Goal: Task Accomplishment & Management: Complete application form

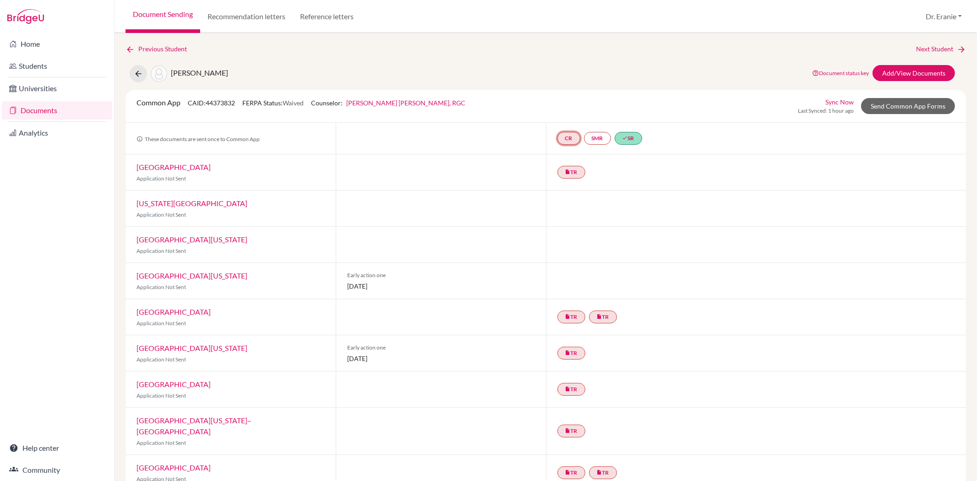
click at [570, 135] on link "CR" at bounding box center [568, 138] width 23 height 13
click at [570, 106] on div "Counselor recommendation Incomplete" at bounding box center [568, 115] width 88 height 18
click at [570, 110] on link "Counselor recommendation" at bounding box center [568, 111] width 80 height 8
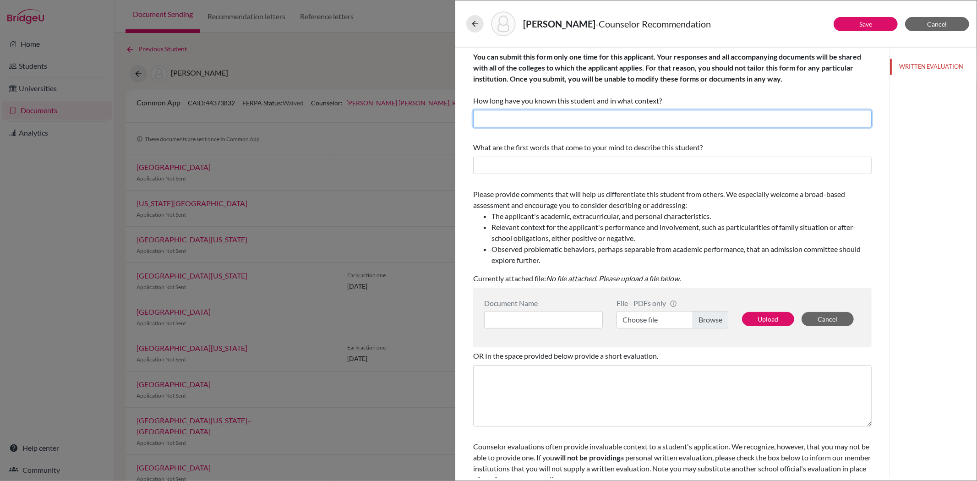
click at [571, 115] on input "text" at bounding box center [672, 118] width 398 height 17
type input "I have known Allyn for 6 years"
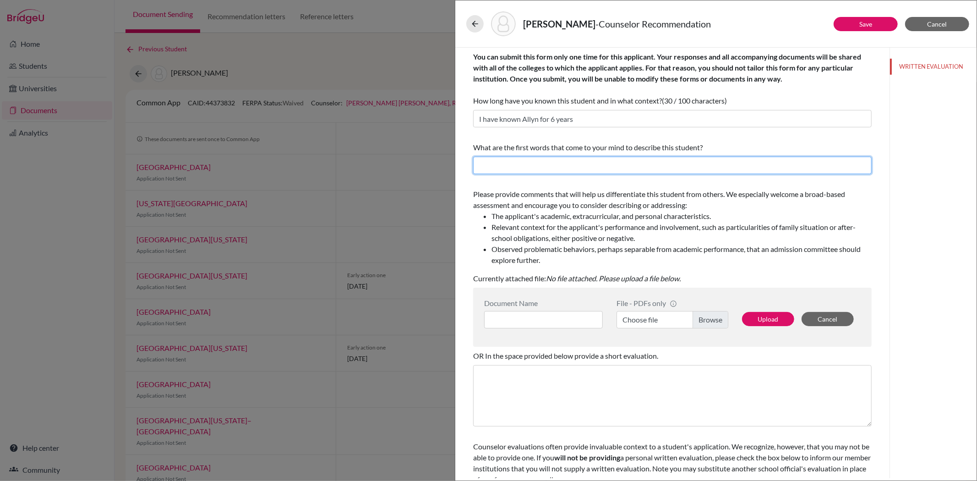
click at [557, 157] on input "text" at bounding box center [672, 165] width 398 height 17
paste input "young scholar of extraordinary intellect, curiosity, and compassion"
click at [631, 166] on input "driven, young scholar of extraordinary intellect, curiosity, and compassion" at bounding box center [672, 165] width 398 height 17
click at [675, 166] on input "driven, young scholar of extraordinary intellect, curiosity, and compassion" at bounding box center [672, 165] width 398 height 17
click at [707, 170] on input "driven, young scholar of extraordinary intellect, curiosity, compassion" at bounding box center [672, 165] width 398 height 17
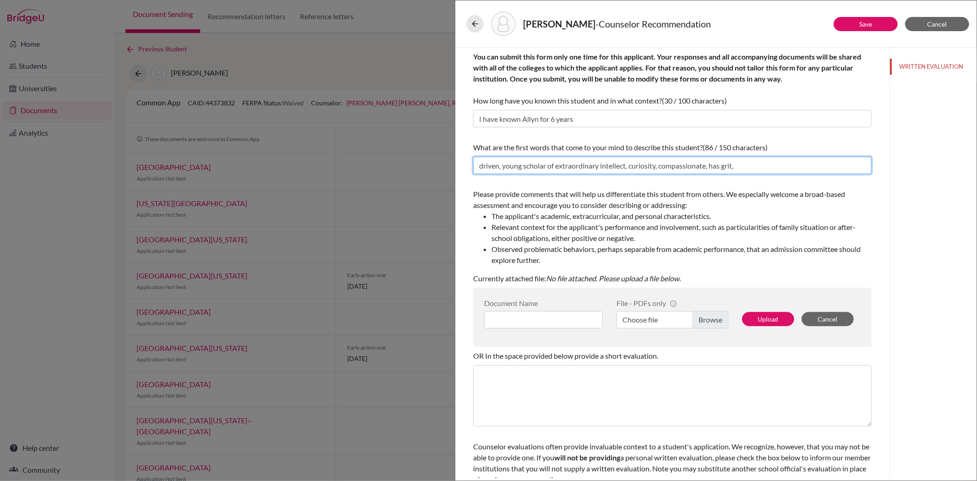
paste input "strategic vision, organizational skill, and empathy"
click at [704, 167] on input "driven, young scholar of extraordinary intellect, curiosity, compassionate, has…" at bounding box center [672, 165] width 398 height 17
click at [853, 164] on input "driven, young scholar of extraordinary intellect, curiosity, compassionate, has…" at bounding box center [672, 165] width 398 height 17
click at [862, 168] on input "driven, young scholar of extraordinary intellect, curiosity, compassionate, has…" at bounding box center [672, 165] width 398 height 17
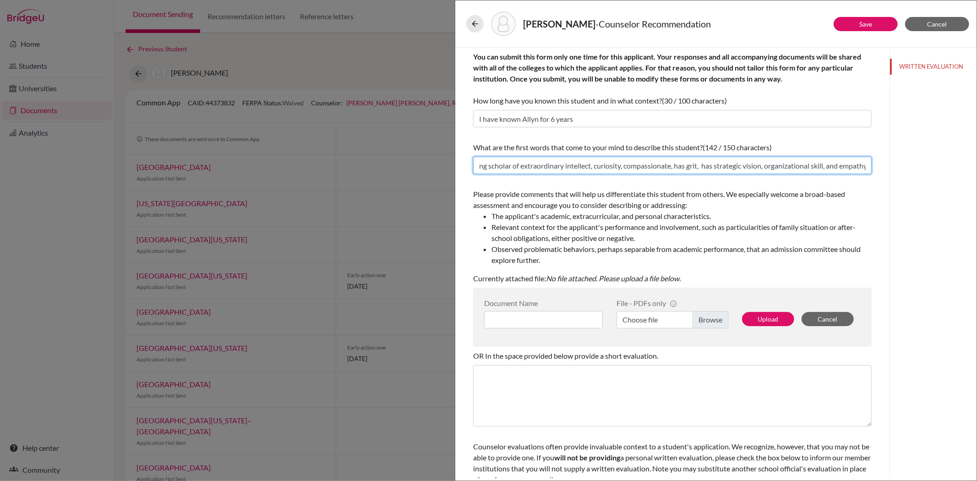
click at [844, 165] on input "driven, young scholar of extraordinary intellect, curiosity, compassionate, has…" at bounding box center [672, 165] width 398 height 17
click at [845, 164] on input "driven, young scholar of extraordinary intellect, curiosity, compassionate, has…" at bounding box center [672, 165] width 398 height 17
click at [861, 163] on input "driven, young scholar of extraordinary intellect, curiosity, compassionate, has…" at bounding box center [672, 165] width 398 height 17
click at [861, 169] on input "driven, young scholar of extraordinary intellect, curiosity, compassionate, has…" at bounding box center [672, 165] width 398 height 17
click at [860, 165] on input "driven, young scholar of extraordinary intellect, curiosity, compassionate, has…" at bounding box center [672, 165] width 398 height 17
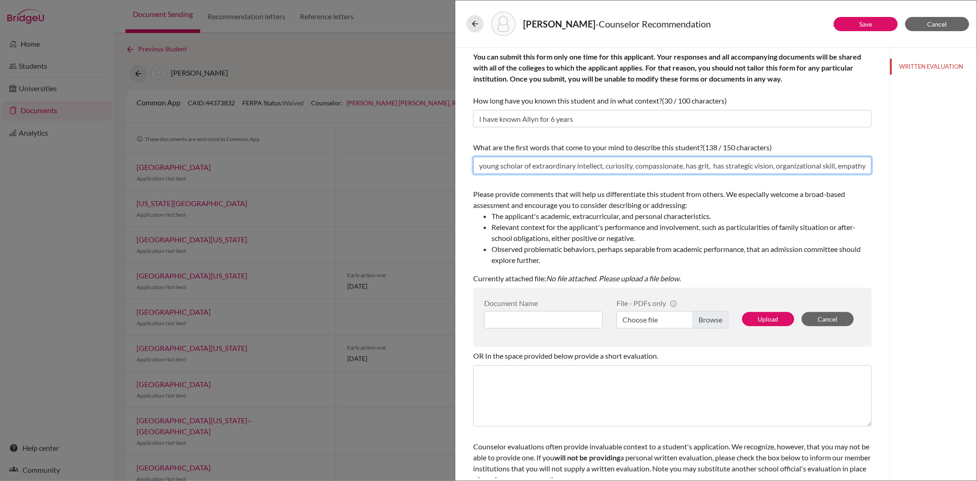
click at [852, 167] on input "driven, young scholar of extraordinary intellect, curiosity, compassionate, has…" at bounding box center [672, 165] width 398 height 17
click at [854, 165] on input "driven, young scholar of extraordinary intellect, curiosity, compassionate, has…" at bounding box center [672, 165] width 398 height 17
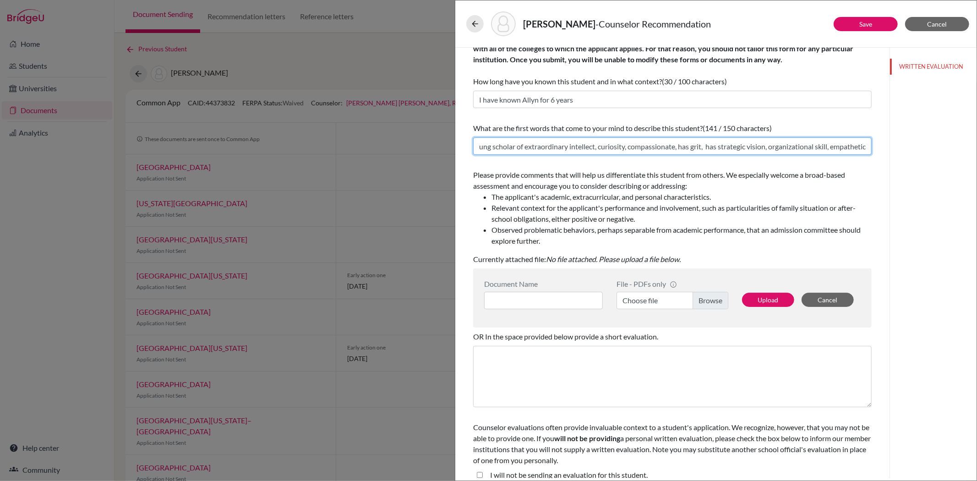
scroll to position [29, 0]
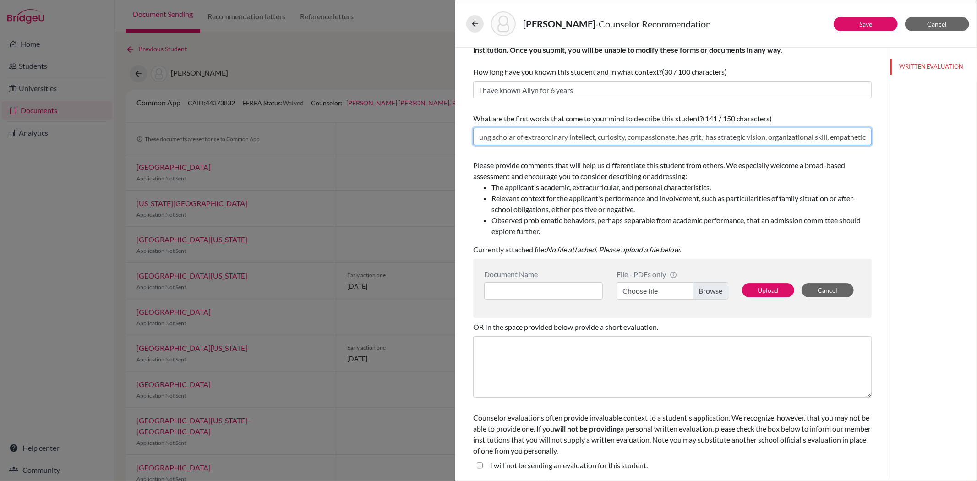
type input "driven, young scholar of extraordinary intellect, curiosity, compassionate, has…"
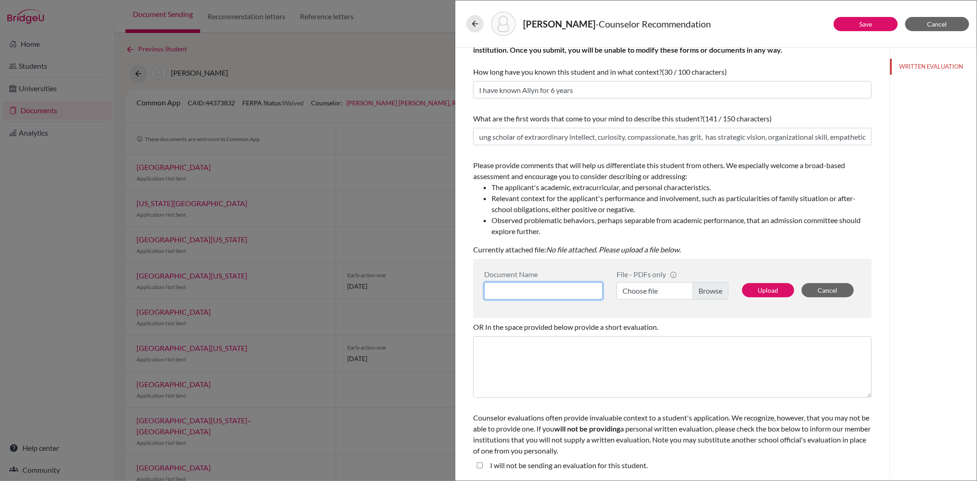
scroll to position [0, 0]
click at [529, 286] on input at bounding box center [543, 290] width 119 height 17
type input "Allyn Wang College Counselor's Recommendation"
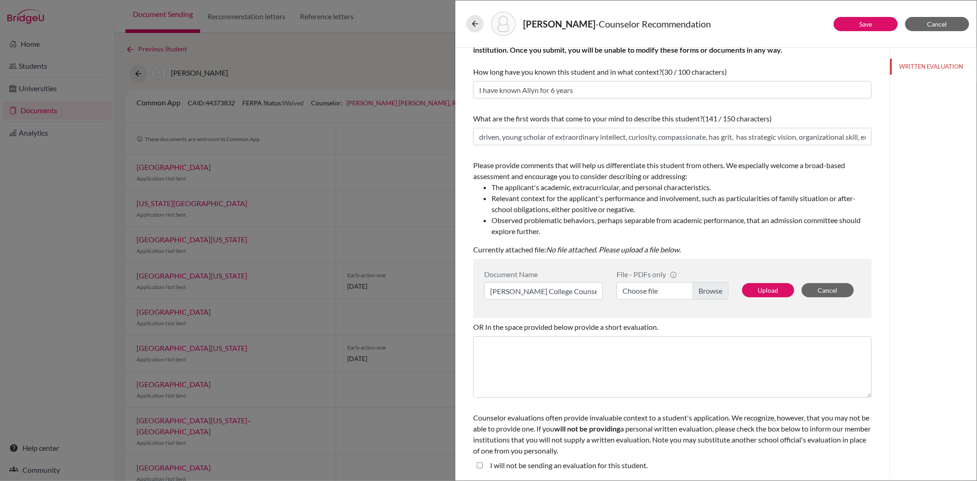
click at [695, 286] on label "Choose file" at bounding box center [672, 290] width 112 height 17
click at [695, 286] on input "Choose file" at bounding box center [672, 290] width 112 height 17
click at [756, 287] on button "Upload" at bounding box center [768, 290] width 52 height 14
click at [620, 248] on link "Allyn Wang College Counselor's Recommendation" at bounding box center [635, 249] width 179 height 9
click at [768, 290] on button "Upload" at bounding box center [768, 290] width 52 height 14
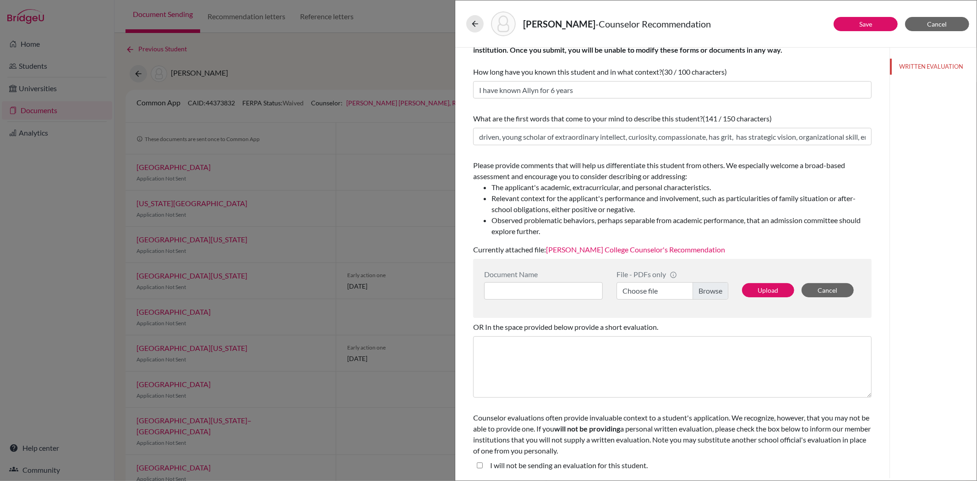
click at [477, 464] on student\ "I will not be sending an evaluation for this student." at bounding box center [480, 465] width 6 height 11
checkbox student\ "true"
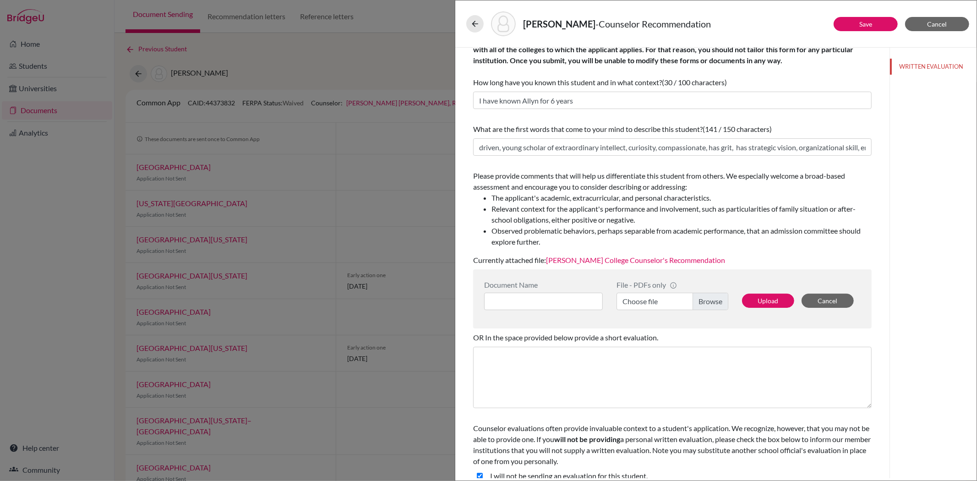
scroll to position [17, 0]
click at [863, 24] on link "Save" at bounding box center [865, 24] width 13 height 8
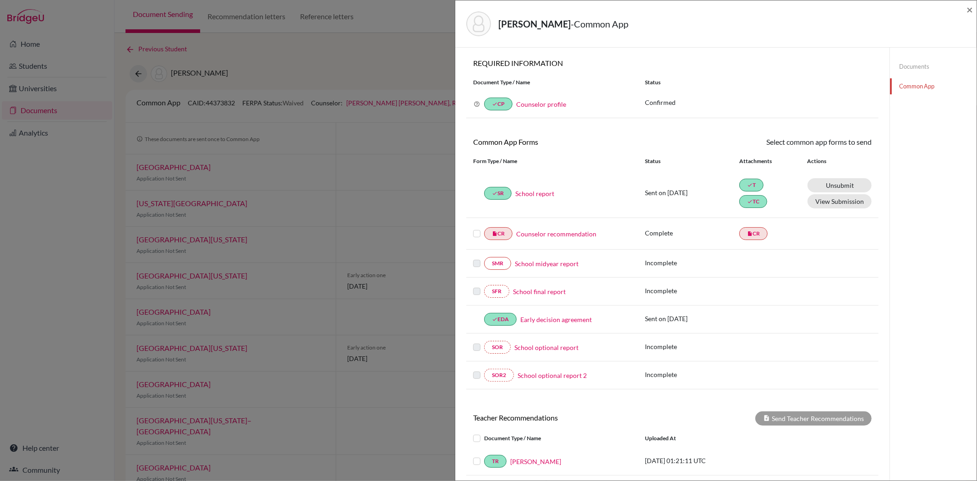
click at [475, 228] on label at bounding box center [476, 228] width 7 height 0
click at [0, 0] on input "checkbox" at bounding box center [0, 0] width 0 height 0
click at [853, 146] on link "Send" at bounding box center [852, 143] width 38 height 14
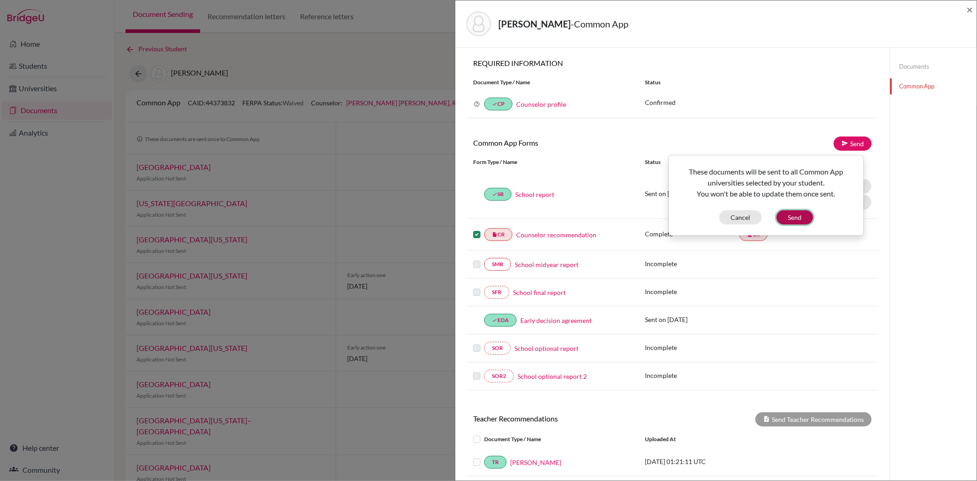
click at [797, 219] on button "Send" at bounding box center [794, 217] width 37 height 14
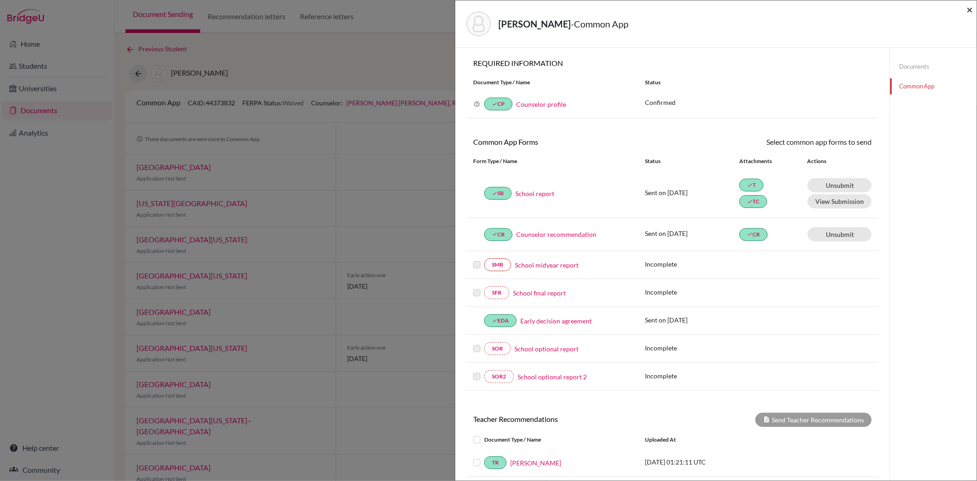
click at [972, 10] on span "×" at bounding box center [969, 9] width 6 height 13
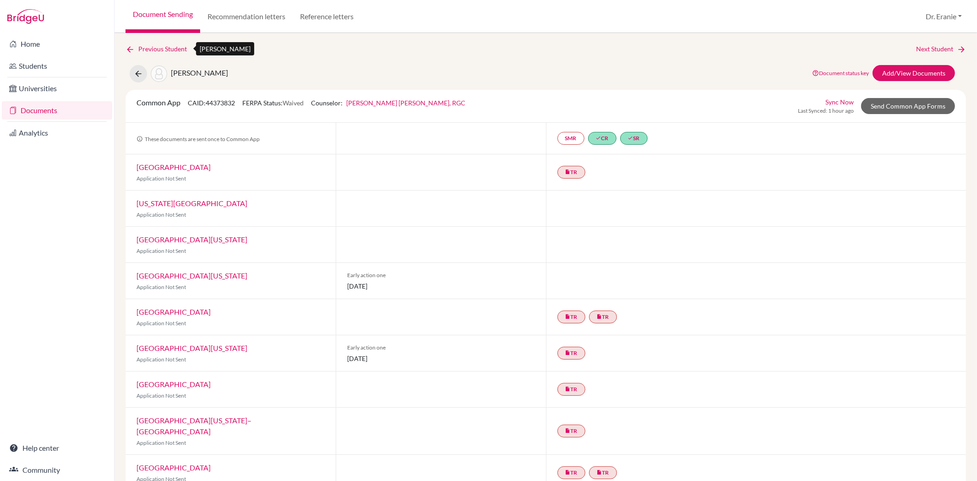
click at [130, 47] on icon at bounding box center [129, 49] width 9 height 9
